Goal: Navigation & Orientation: Go to known website

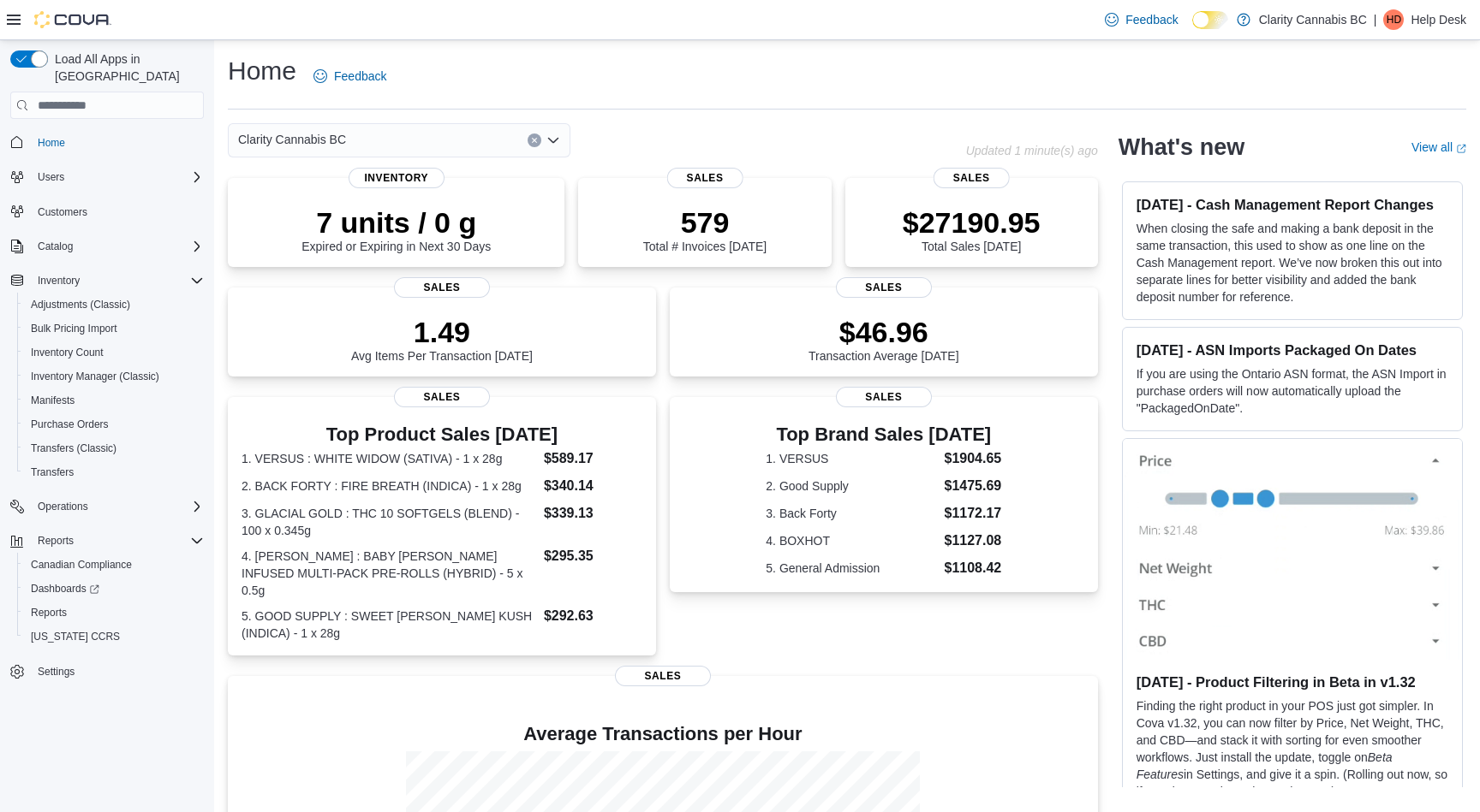
click at [1454, 21] on p "Help Desk" at bounding box center [1439, 20] width 56 height 21
click at [1375, 170] on span "Sign Out" at bounding box center [1355, 167] width 46 height 17
